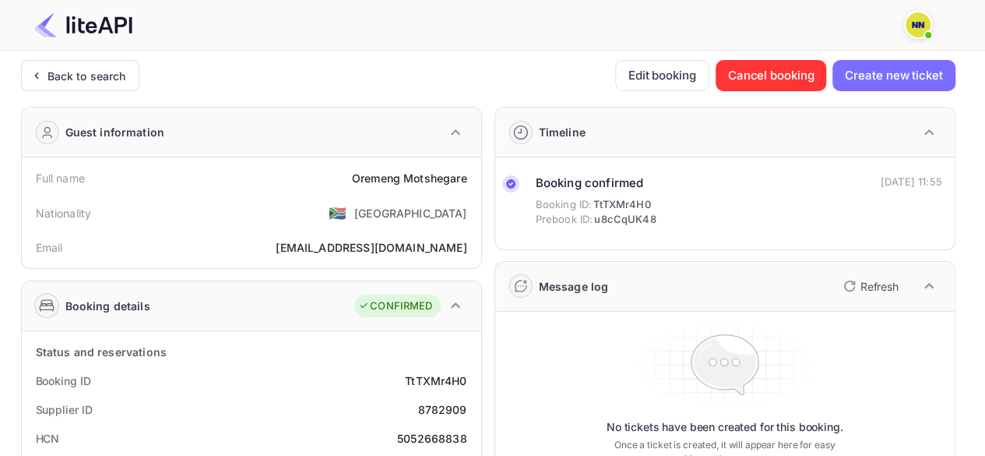
click at [73, 76] on div "Back to search" at bounding box center [86, 76] width 79 height 16
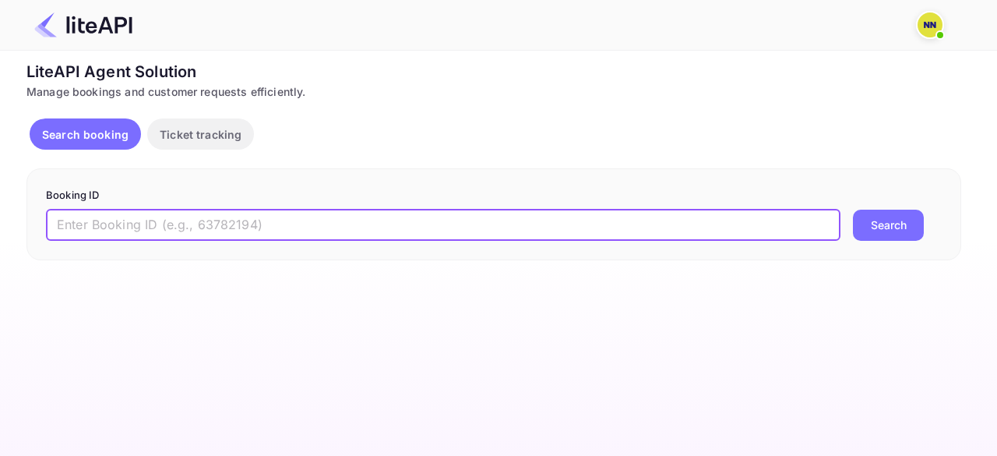
click at [231, 222] on input "text" at bounding box center [443, 224] width 794 height 31
paste input "8784861"
type input "8784861"
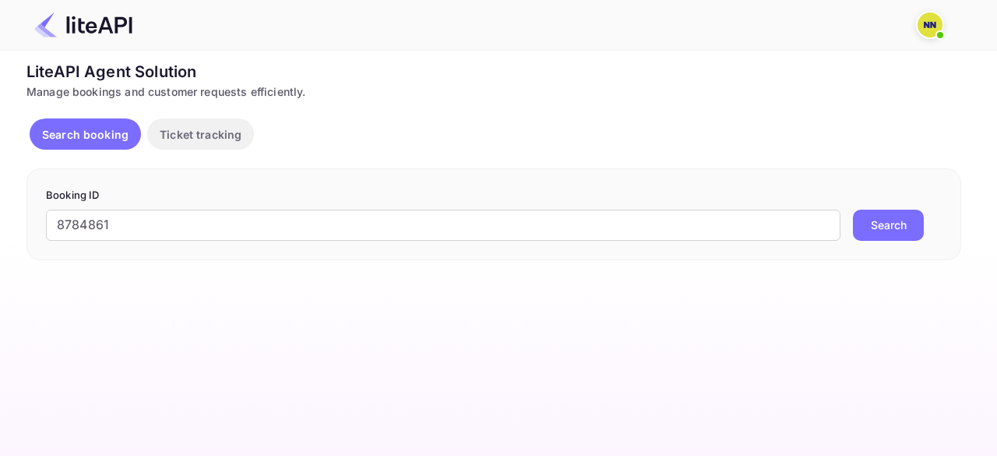
click at [892, 226] on button "Search" at bounding box center [888, 224] width 71 height 31
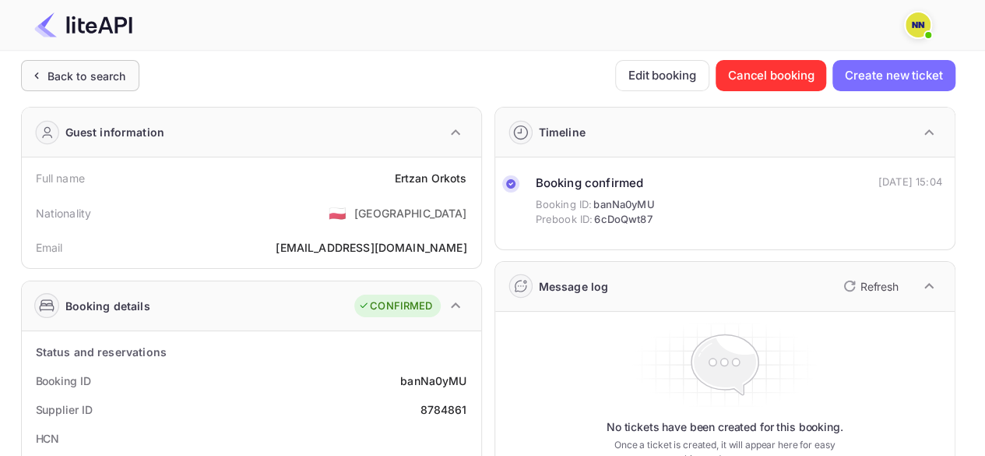
click at [65, 80] on div "Back to search" at bounding box center [86, 76] width 79 height 16
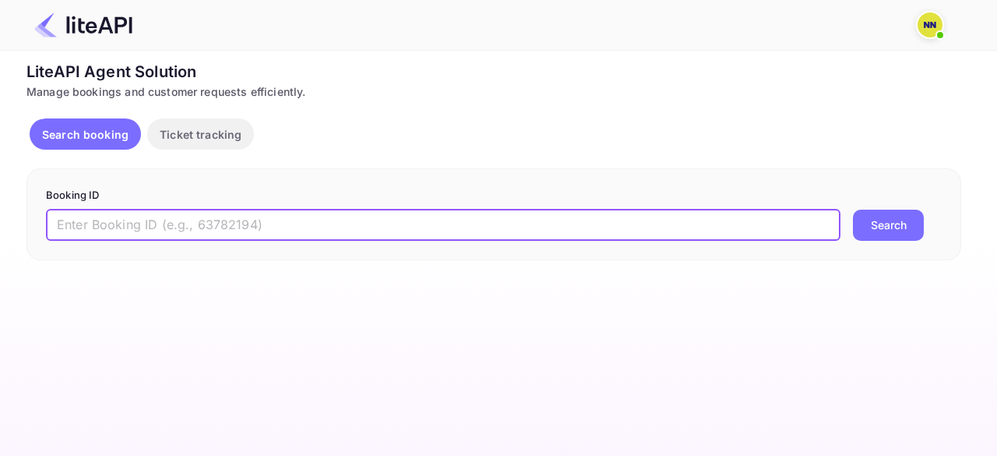
click at [220, 231] on input "text" at bounding box center [443, 224] width 794 height 31
paste input "8785453"
type input "8785453"
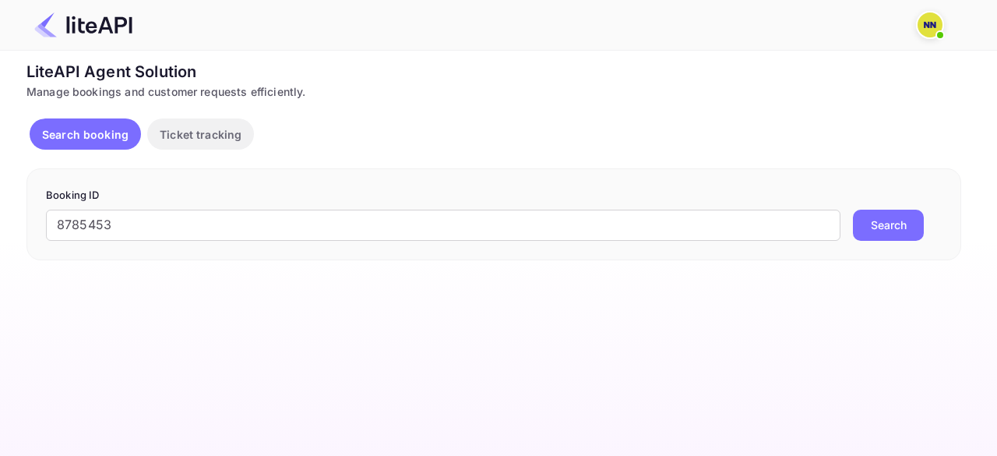
click at [892, 231] on button "Search" at bounding box center [888, 224] width 71 height 31
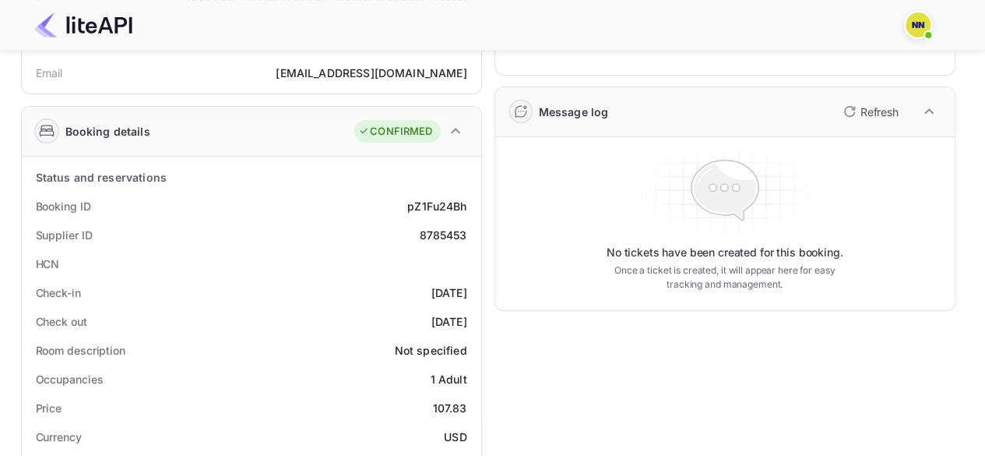
scroll to position [180, 0]
